Goal: Task Accomplishment & Management: Complete application form

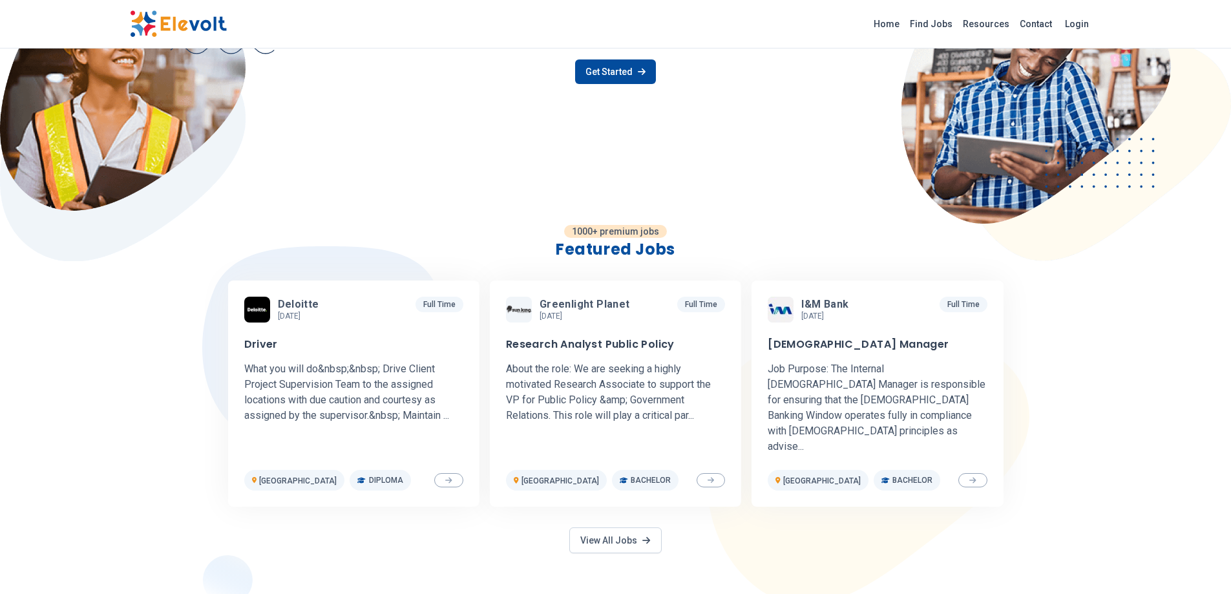
scroll to position [207, 0]
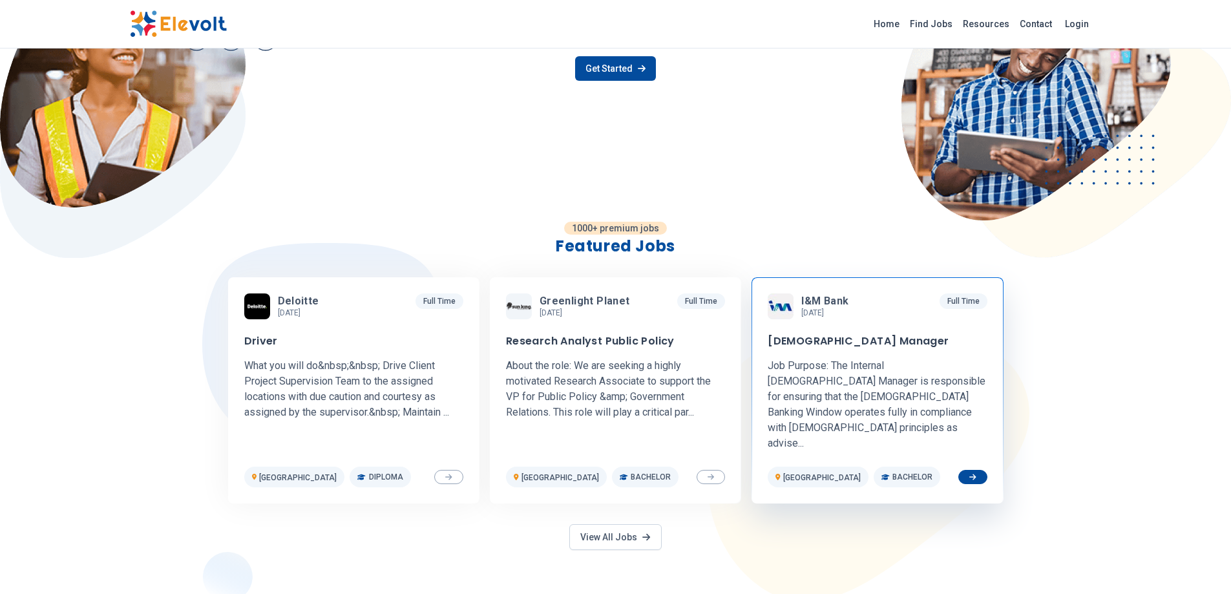
click at [881, 367] on p "Job Purpose: The Internal Shariah Manager is responsible for ensuring that the …" at bounding box center [877, 404] width 219 height 93
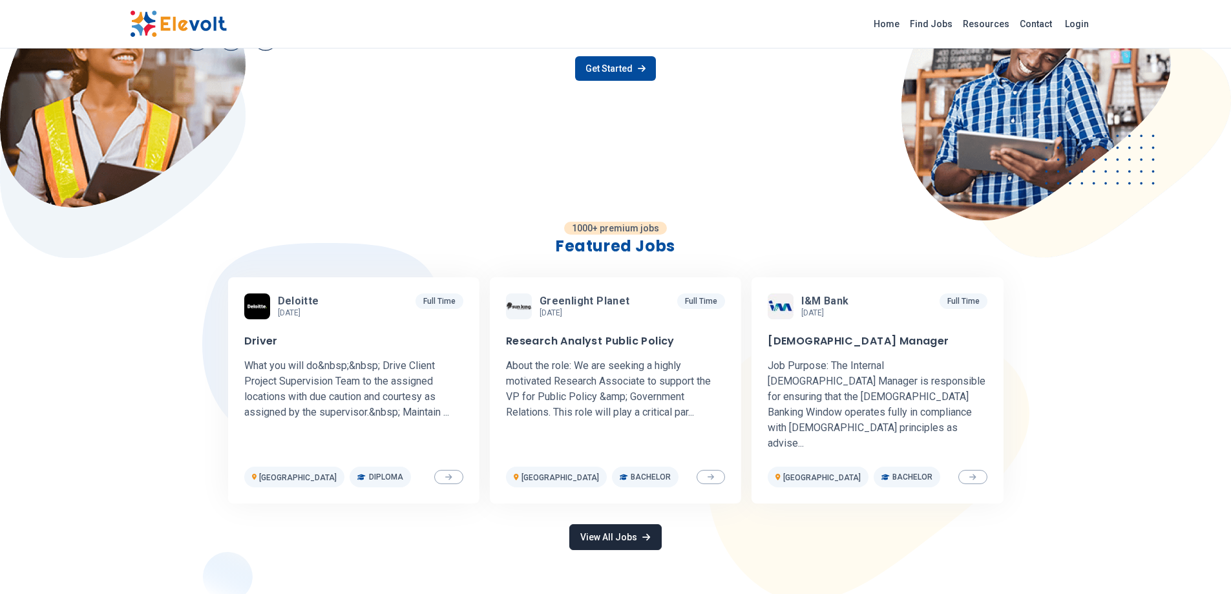
click at [624, 524] on link "View All Jobs" at bounding box center [615, 537] width 92 height 26
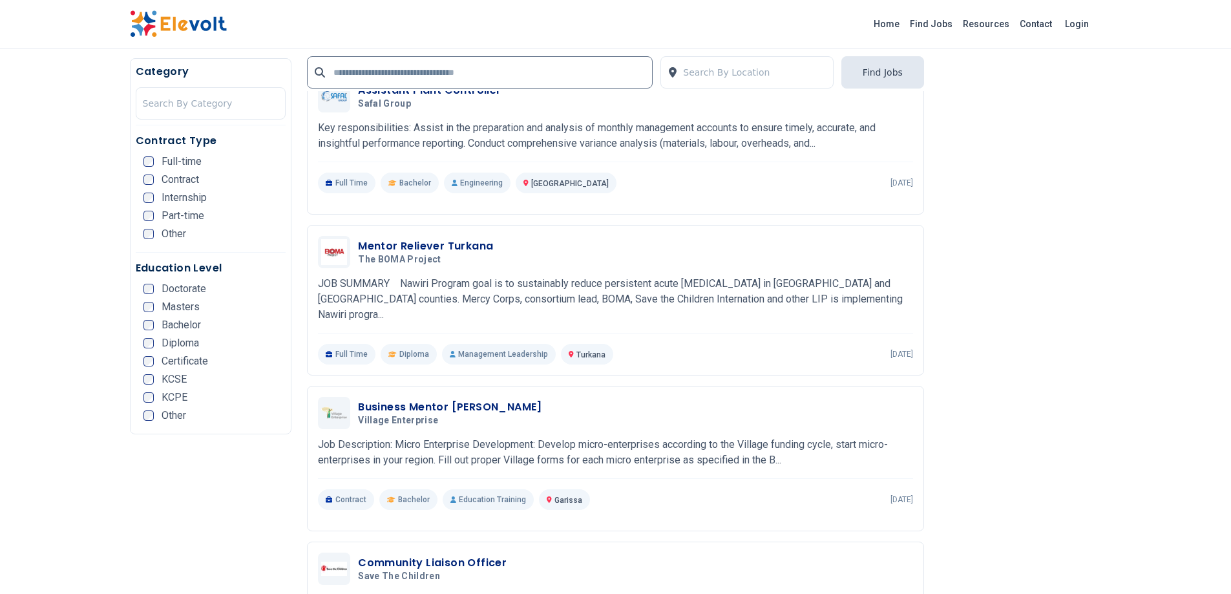
scroll to position [1359, 0]
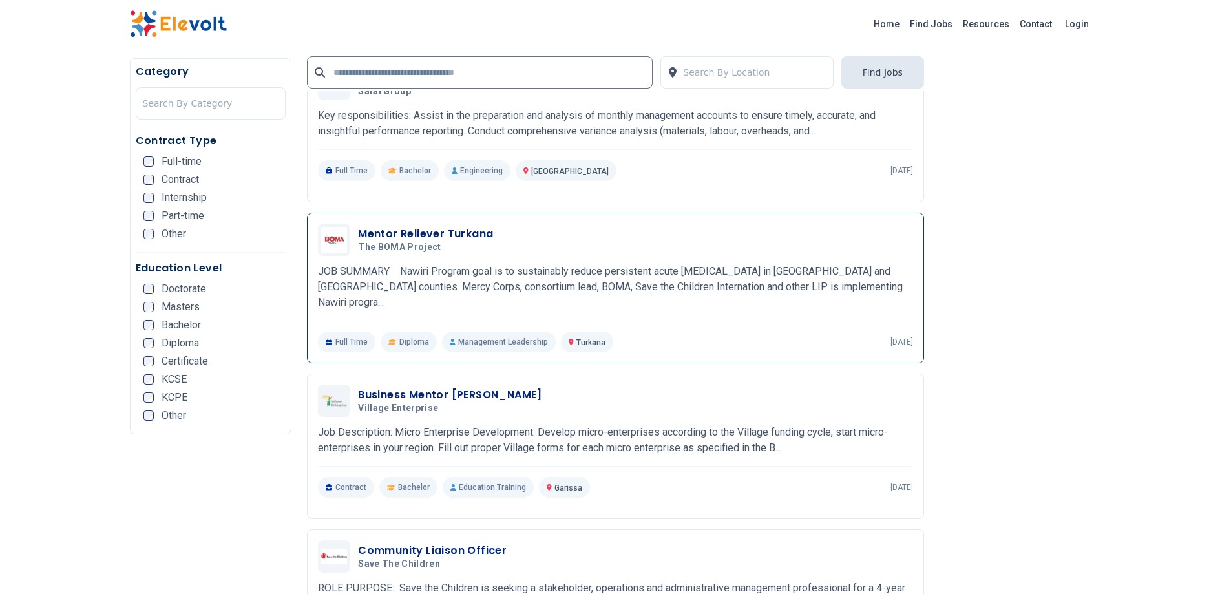
click at [423, 227] on h3 "Mentor Reliever Turkana" at bounding box center [425, 234] width 135 height 16
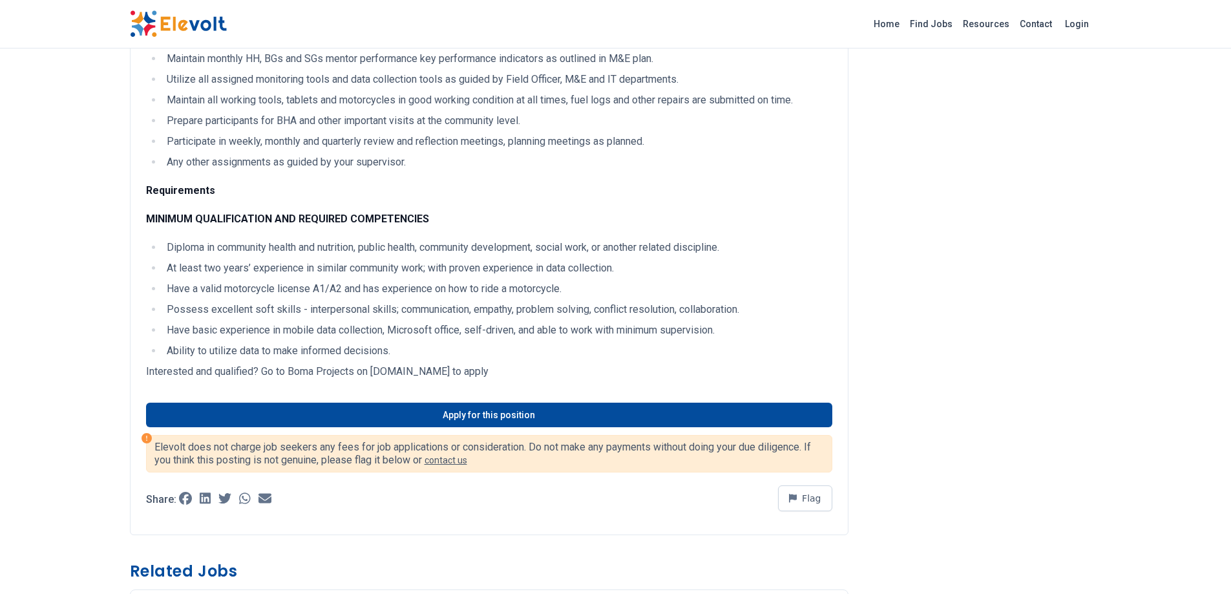
scroll to position [899, 0]
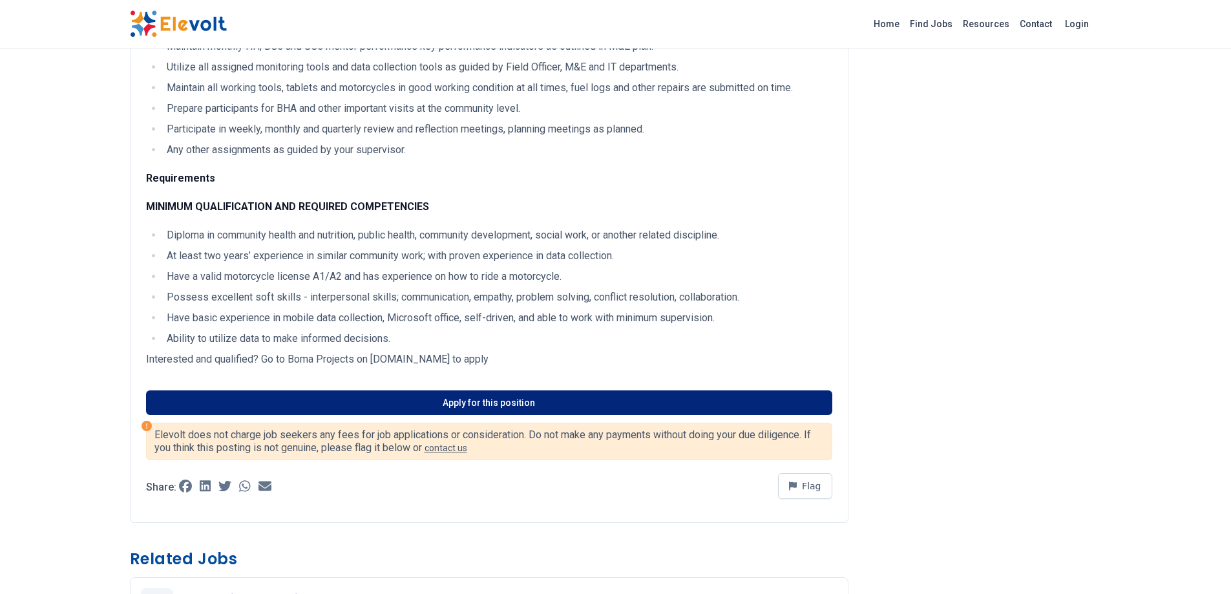
click at [368, 390] on link "Apply for this position" at bounding box center [489, 402] width 686 height 25
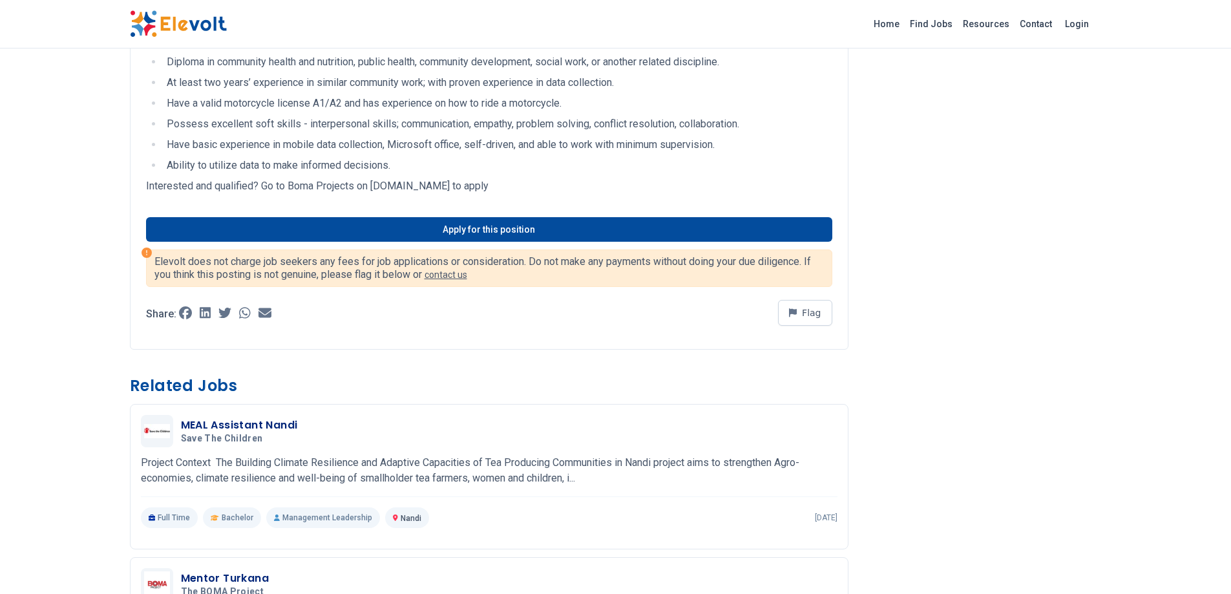
scroll to position [2016, 0]
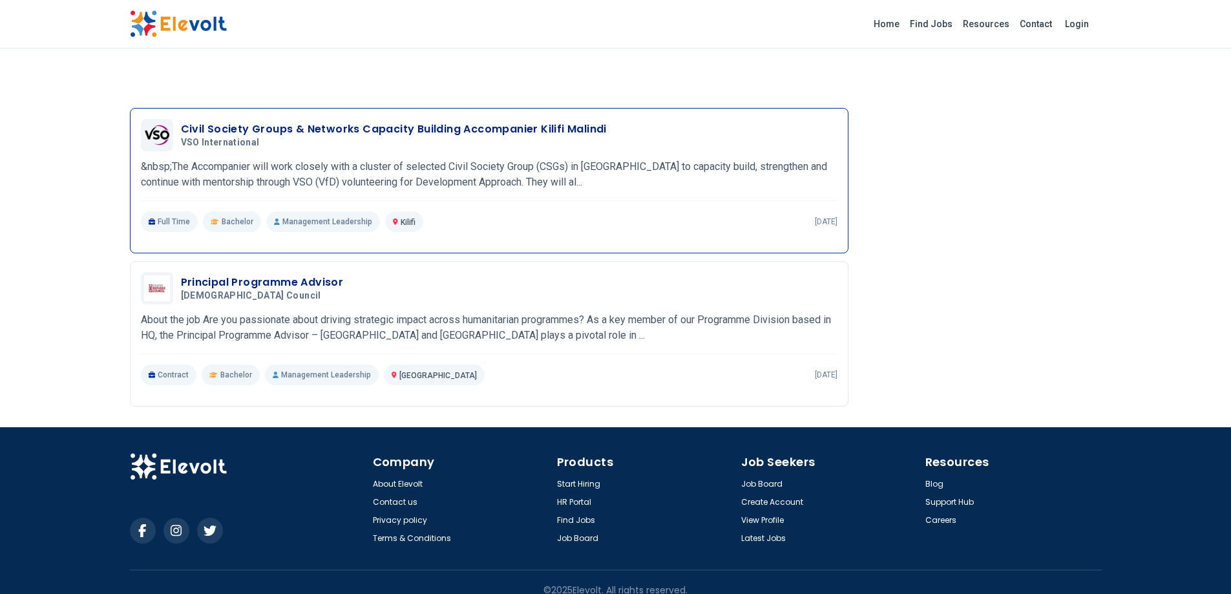
click at [306, 122] on h3 "Civil Society Groups & Networks Capacity Building Accompanier Kilifi Malindi" at bounding box center [394, 130] width 426 height 16
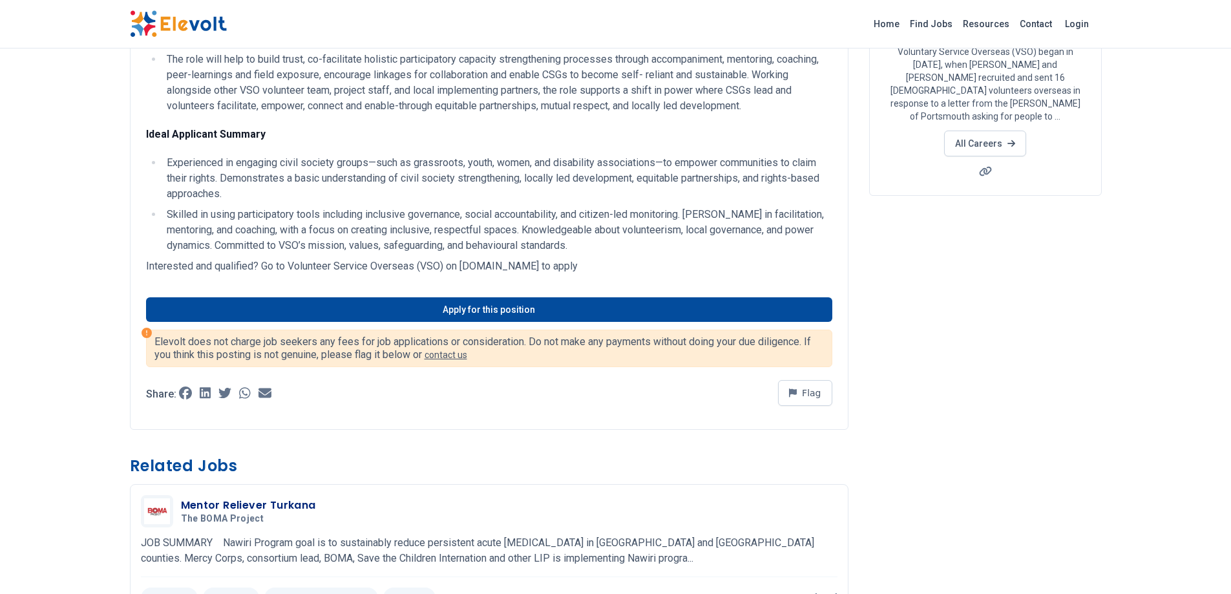
scroll to position [171, 0]
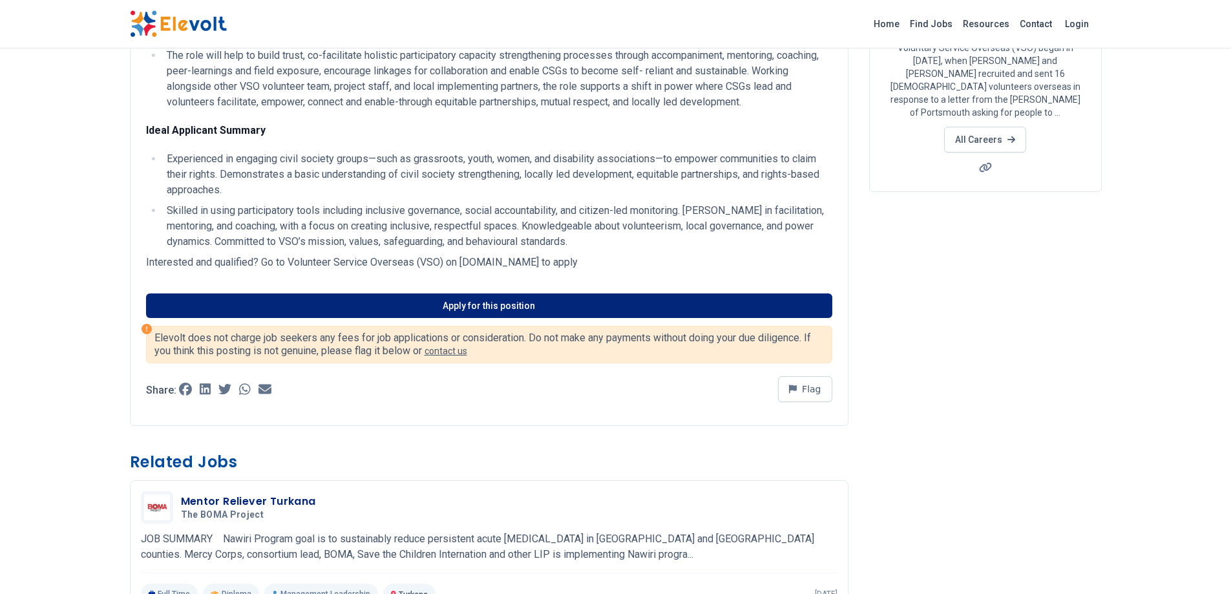
click at [458, 308] on link "Apply for this position" at bounding box center [489, 305] width 686 height 25
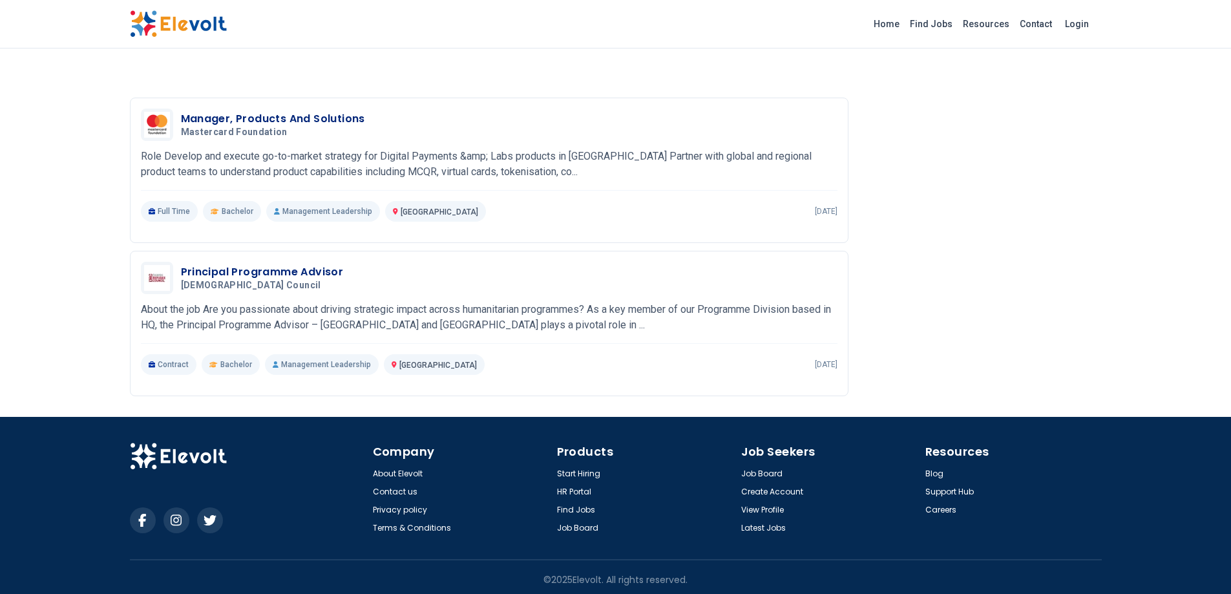
scroll to position [1207, 0]
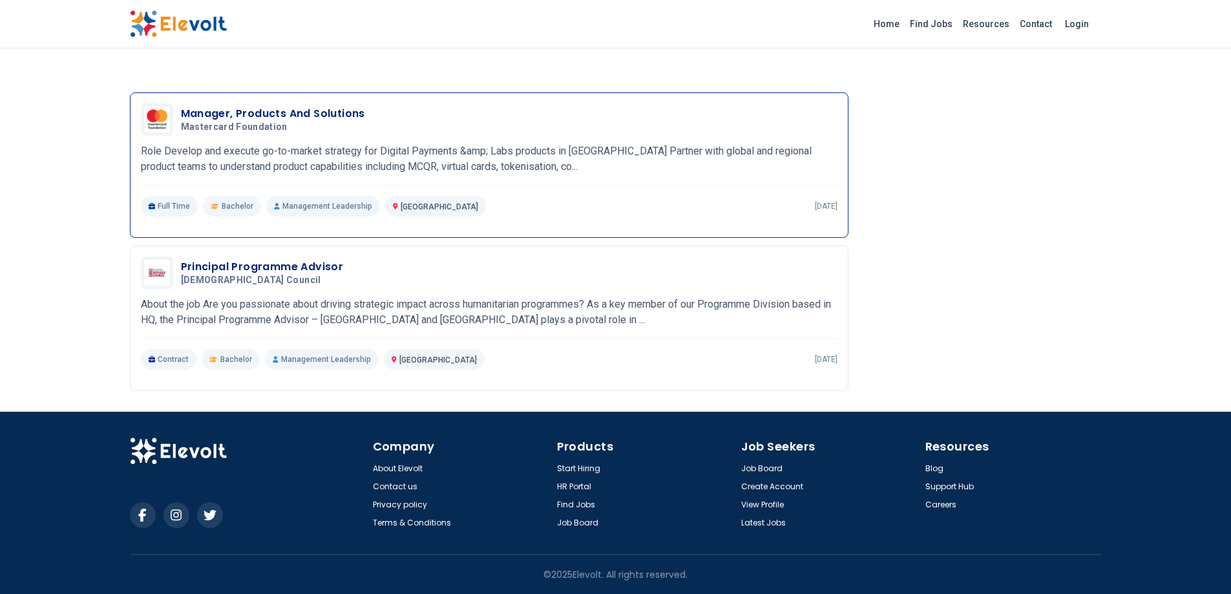
click at [224, 111] on h3 "Manager, Products And Solutions" at bounding box center [273, 114] width 184 height 16
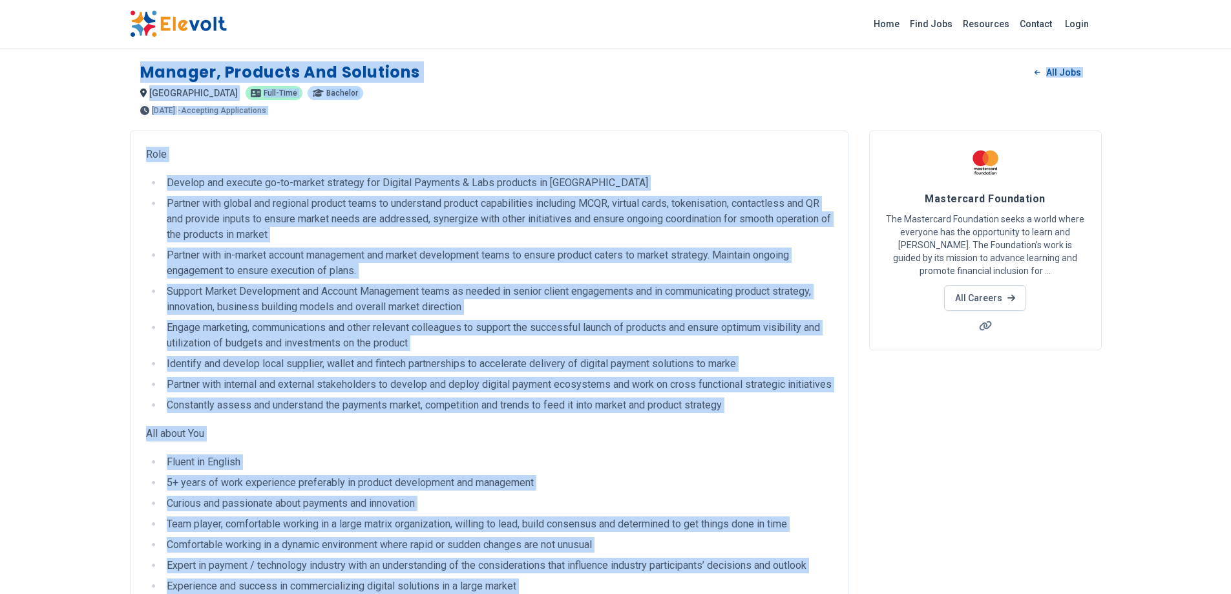
drag, startPoint x: 661, startPoint y: 347, endPoint x: 140, endPoint y: 71, distance: 589.5
copy div "Manager, Products and Solutions All Jobs [GEOGRAPHIC_DATA] KE [DEMOGRAPHIC_DATA…"
